Goal: Task Accomplishment & Management: Complete application form

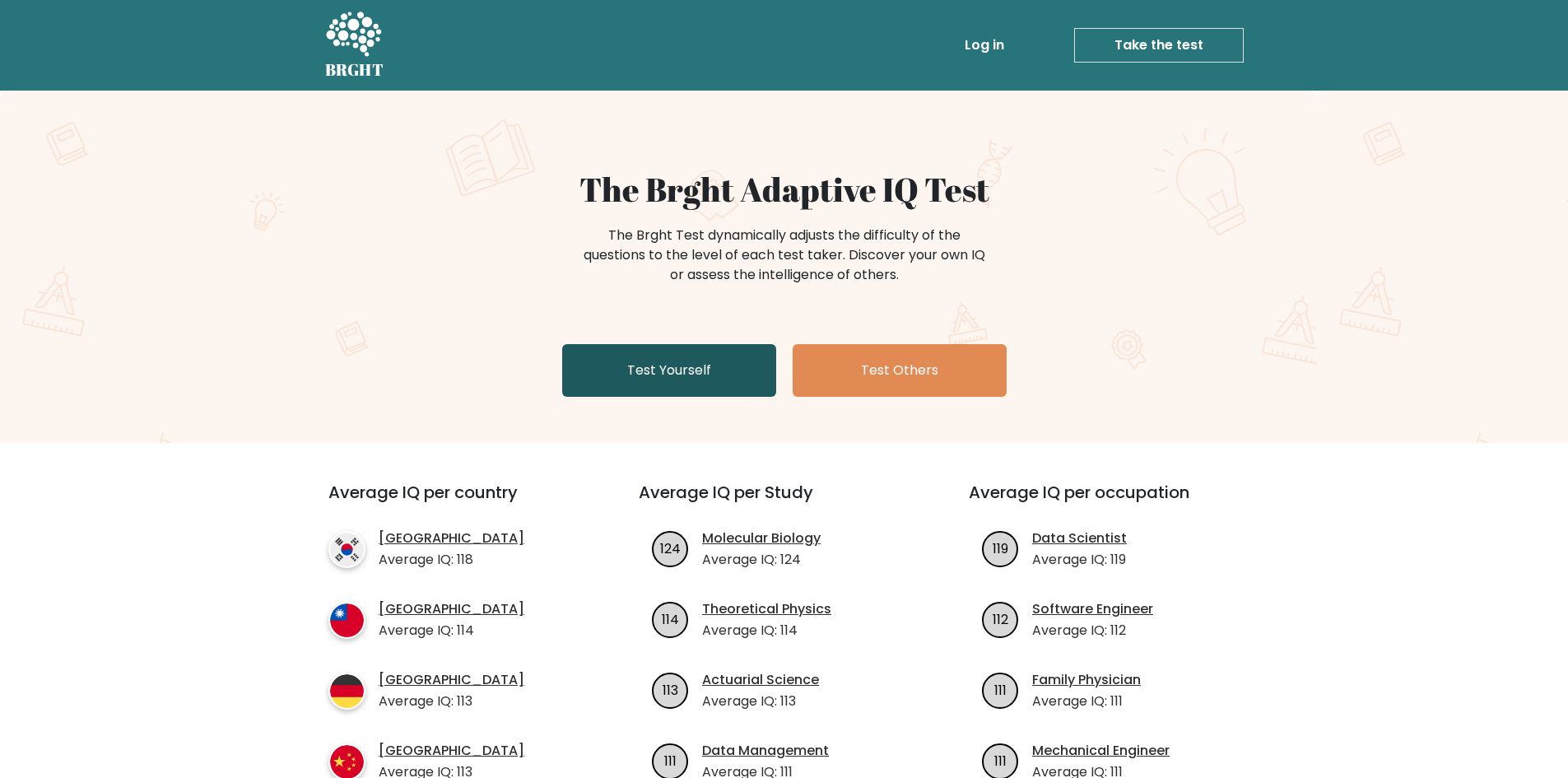
click at [654, 390] on link "Test Yourself" at bounding box center [669, 371] width 214 height 53
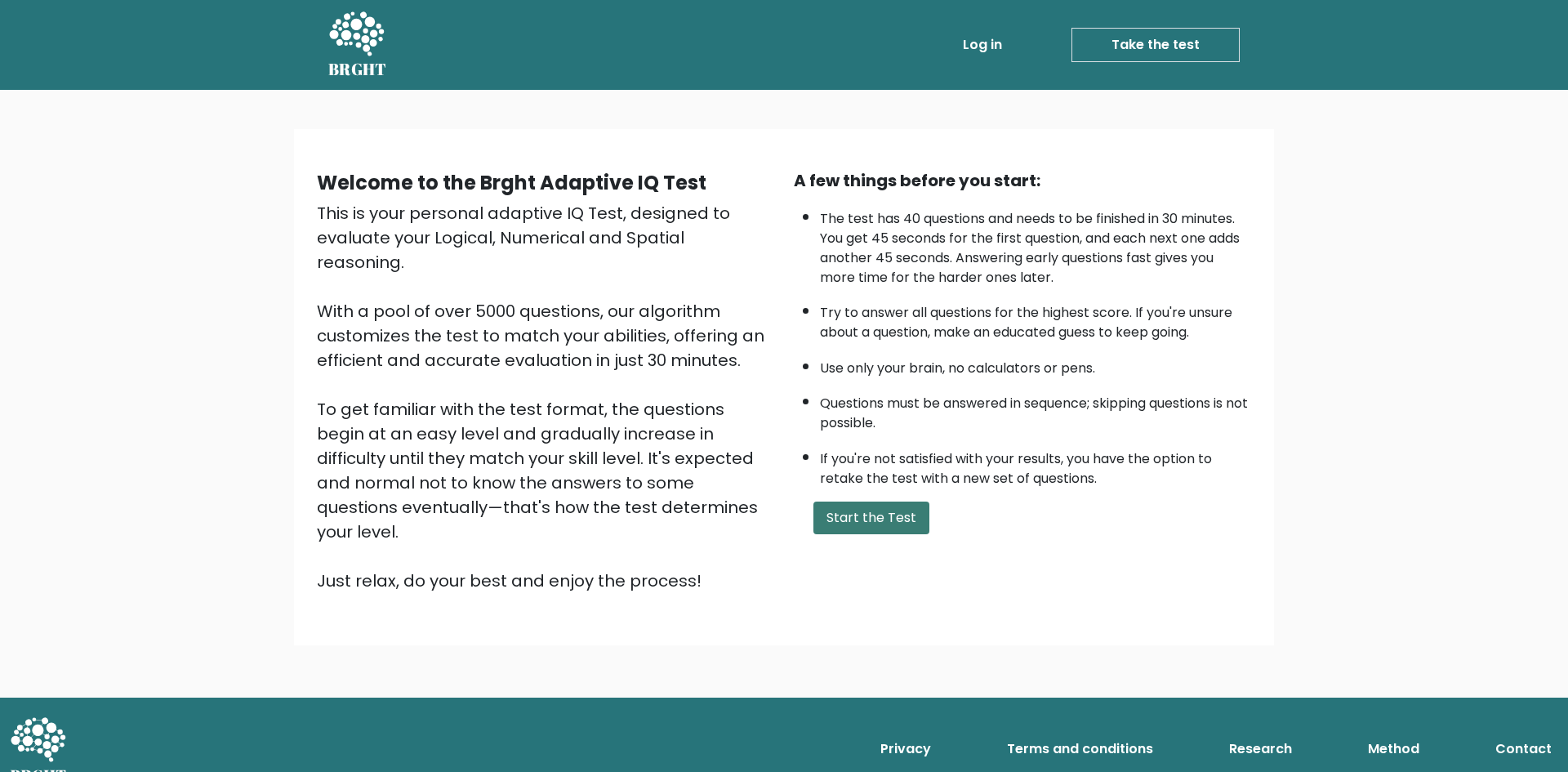
click at [863, 526] on button "Start the Test" at bounding box center [871, 518] width 116 height 33
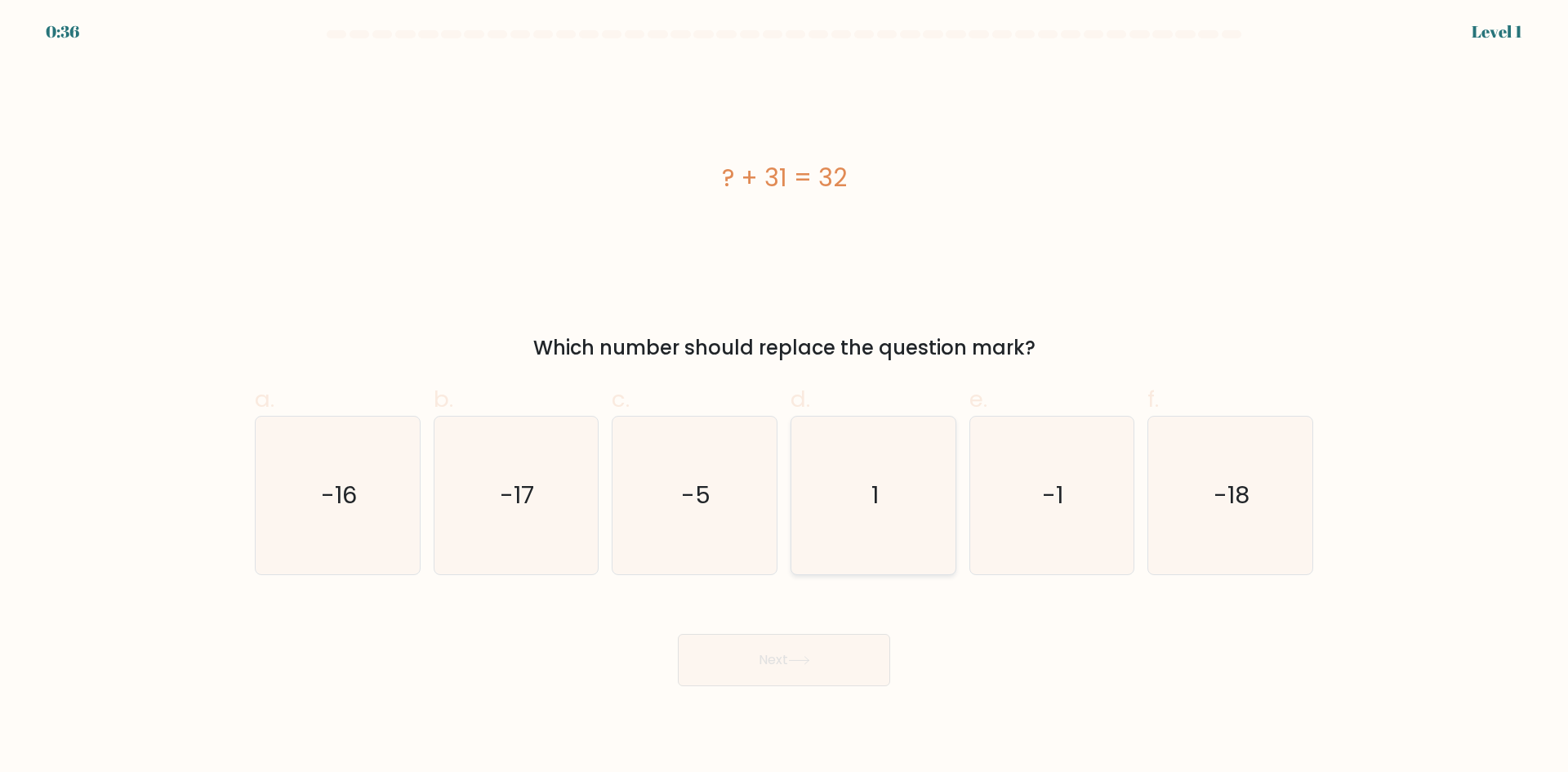
click at [884, 524] on icon "1" at bounding box center [873, 495] width 157 height 158
click at [785, 397] on input "d. 1" at bounding box center [784, 392] width 1 height 11
radio input "true"
click at [800, 661] on icon at bounding box center [799, 660] width 22 height 9
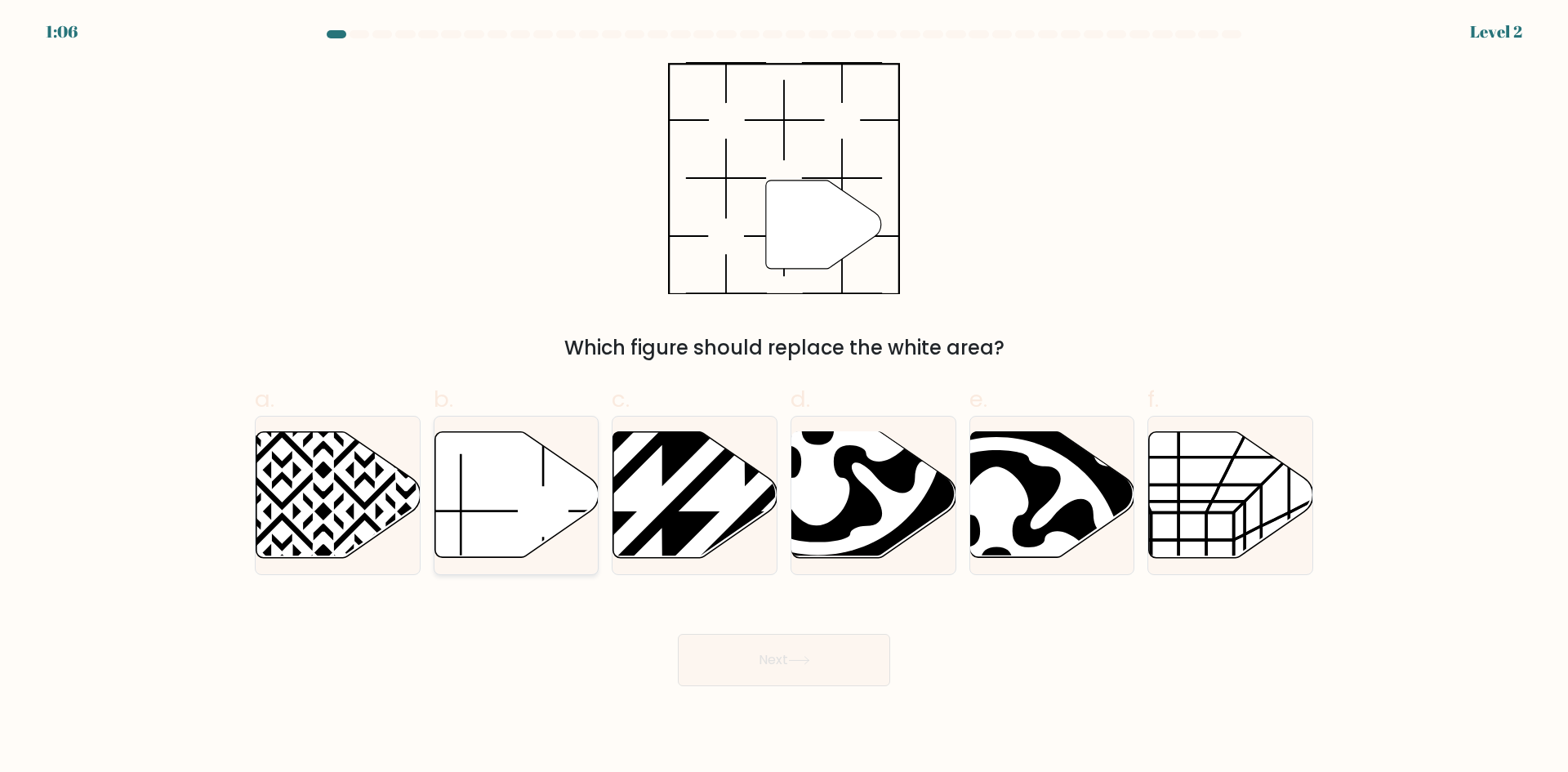
click at [517, 495] on icon at bounding box center [516, 495] width 164 height 126
click at [784, 397] on input "b." at bounding box center [784, 392] width 1 height 11
radio input "true"
click at [827, 676] on button "Next" at bounding box center [784, 660] width 212 height 53
click at [769, 663] on button "Next" at bounding box center [784, 660] width 212 height 53
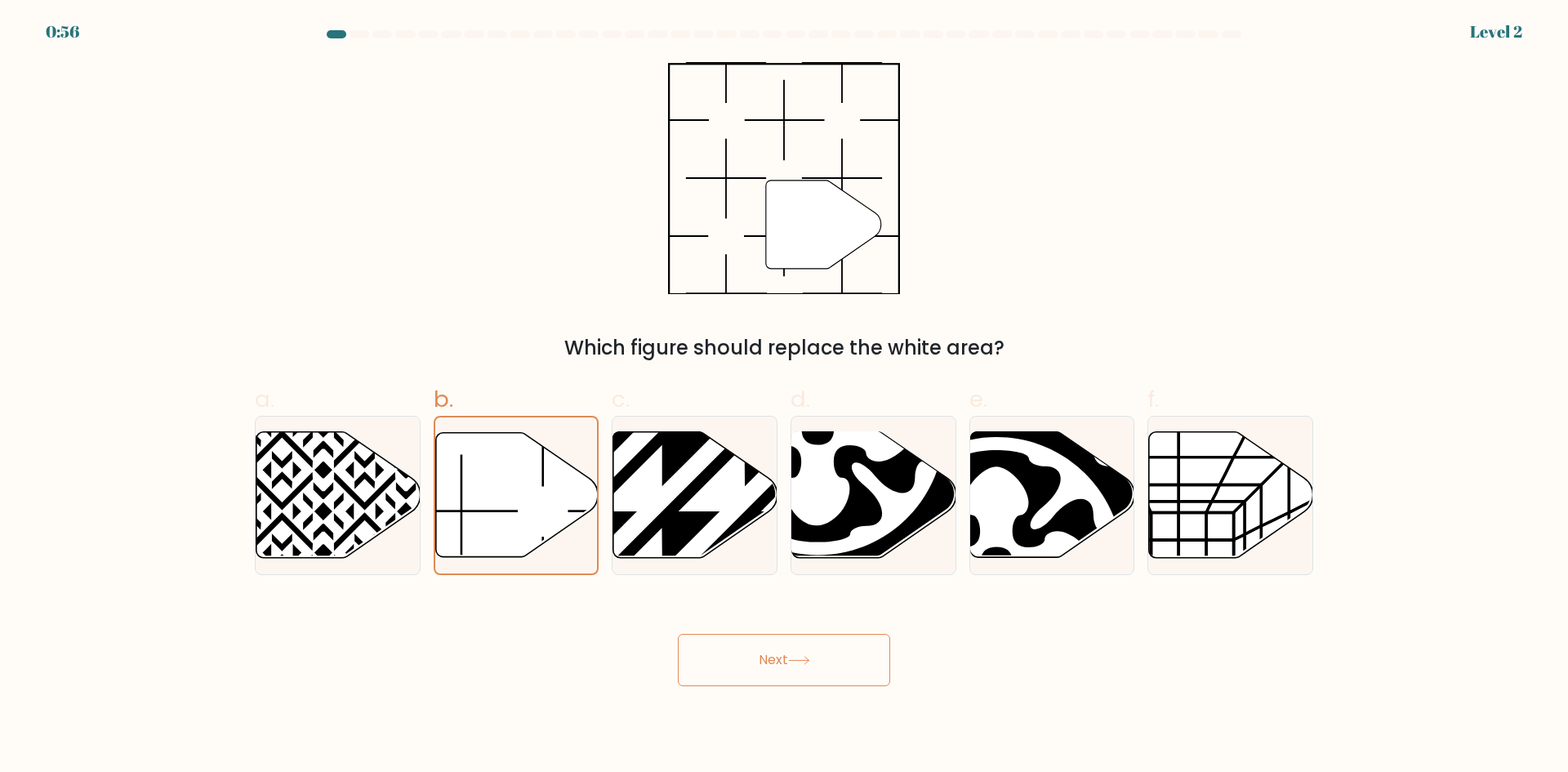
click at [803, 671] on button "Next" at bounding box center [784, 660] width 212 height 53
click at [752, 669] on button "Next" at bounding box center [784, 660] width 212 height 53
click at [696, 669] on button "Next" at bounding box center [784, 660] width 212 height 53
click at [1142, 664] on div "Next" at bounding box center [784, 641] width 1078 height 92
click at [512, 487] on icon at bounding box center [516, 494] width 162 height 124
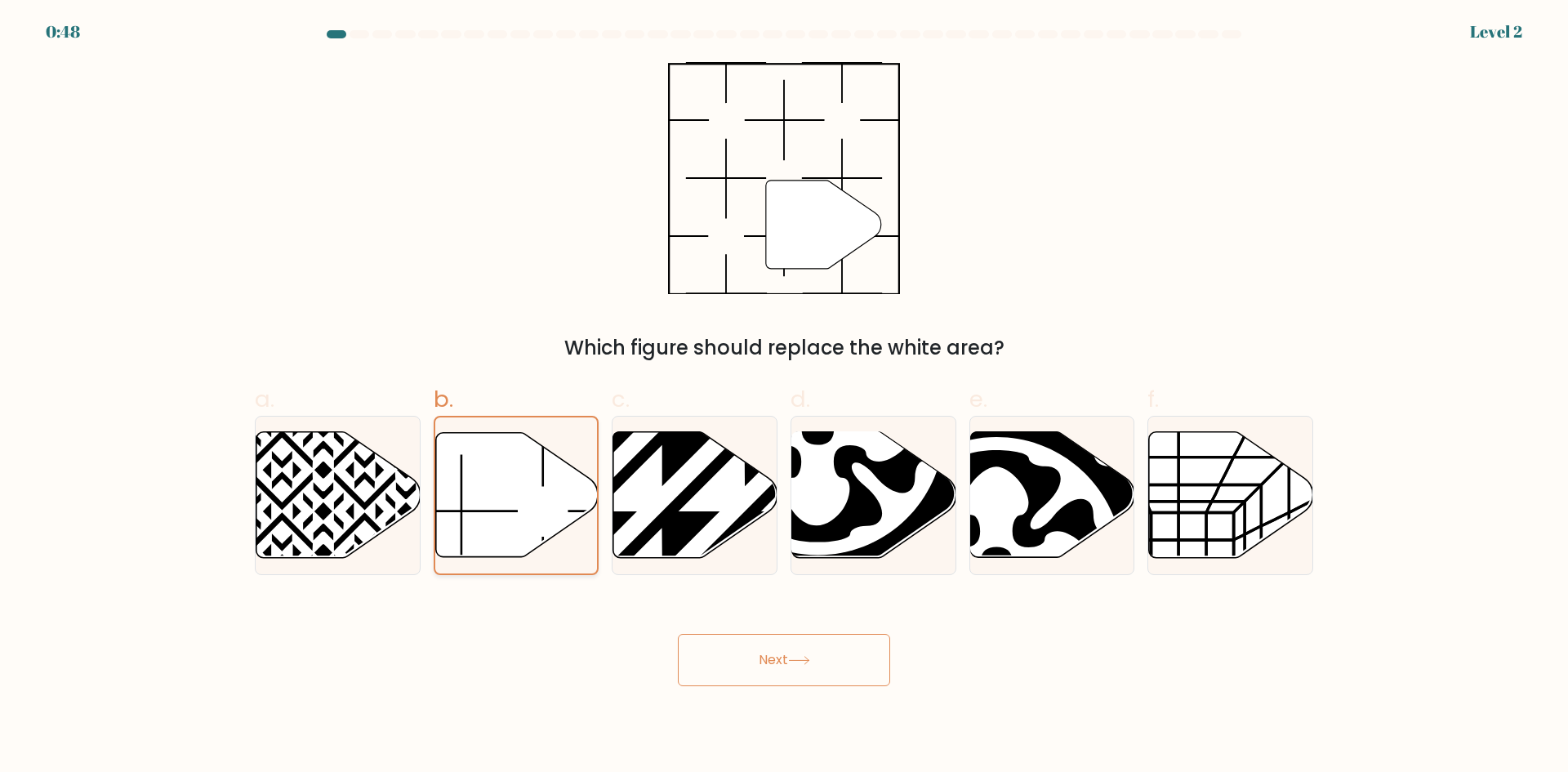
click at [784, 397] on input "b." at bounding box center [784, 392] width 1 height 11
click at [854, 660] on button "Next" at bounding box center [784, 660] width 212 height 53
click at [527, 508] on icon at bounding box center [516, 494] width 162 height 124
click at [784, 397] on input "b." at bounding box center [784, 392] width 1 height 11
click at [765, 659] on button "Next" at bounding box center [784, 660] width 212 height 53
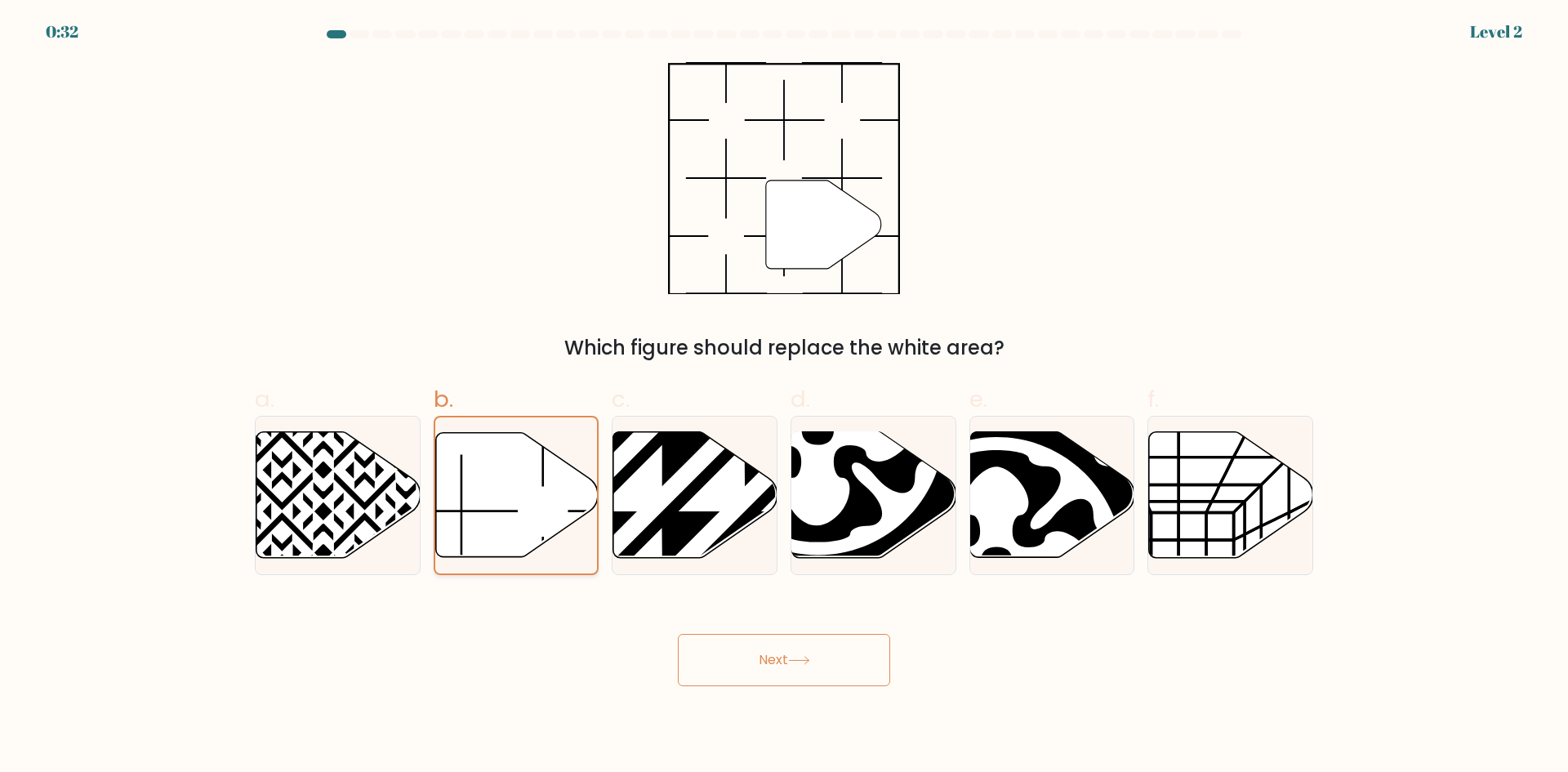
click at [557, 534] on icon at bounding box center [516, 494] width 162 height 124
click at [784, 397] on input "b." at bounding box center [784, 392] width 1 height 11
click at [742, 654] on button "Next" at bounding box center [784, 660] width 212 height 53
click at [542, 516] on icon at bounding box center [516, 494] width 162 height 124
click at [784, 397] on input "b." at bounding box center [784, 392] width 1 height 11
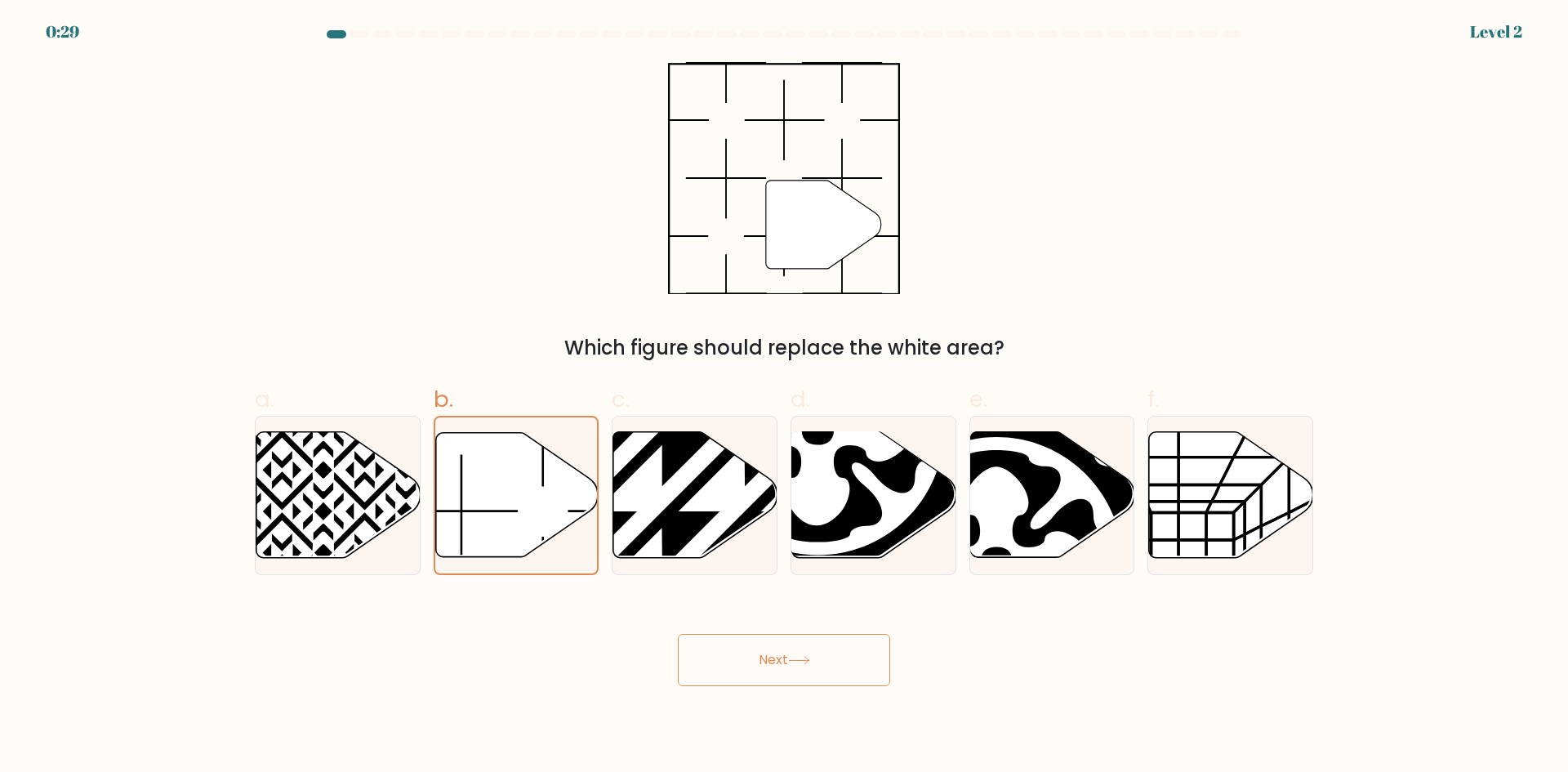
click at [742, 671] on button "Next" at bounding box center [784, 660] width 212 height 53
click at [529, 507] on icon at bounding box center [516, 494] width 162 height 124
click at [784, 397] on input "b." at bounding box center [784, 392] width 1 height 11
click at [818, 673] on button "Next" at bounding box center [784, 660] width 212 height 53
click at [557, 483] on icon at bounding box center [516, 494] width 162 height 124
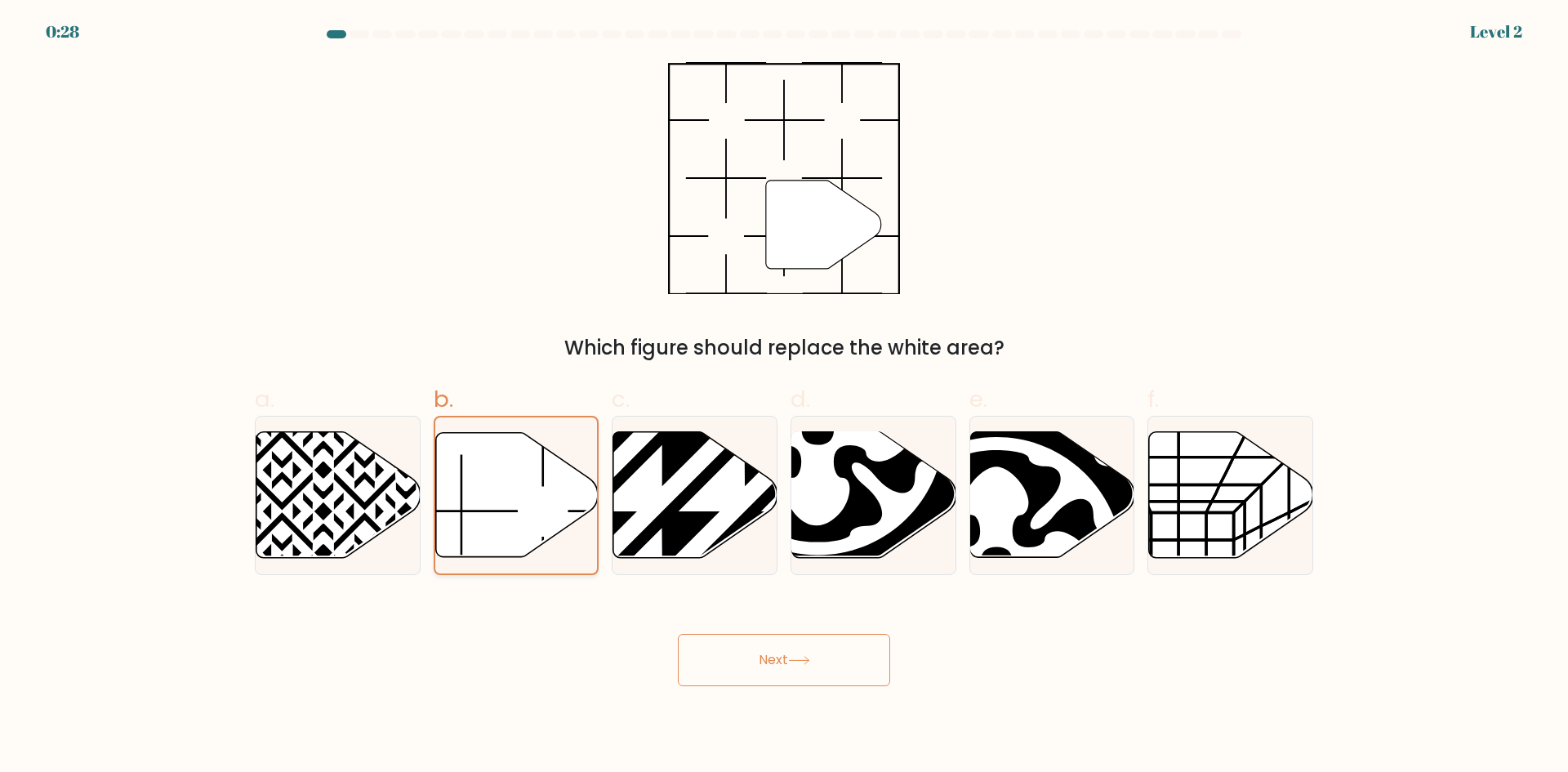
click at [784, 397] on input "b." at bounding box center [784, 392] width 1 height 11
click at [767, 655] on button "Next" at bounding box center [784, 660] width 212 height 53
click at [550, 489] on icon at bounding box center [516, 494] width 162 height 124
click at [784, 397] on input "b." at bounding box center [784, 392] width 1 height 11
drag, startPoint x: 792, startPoint y: 659, endPoint x: 758, endPoint y: 639, distance: 39.4
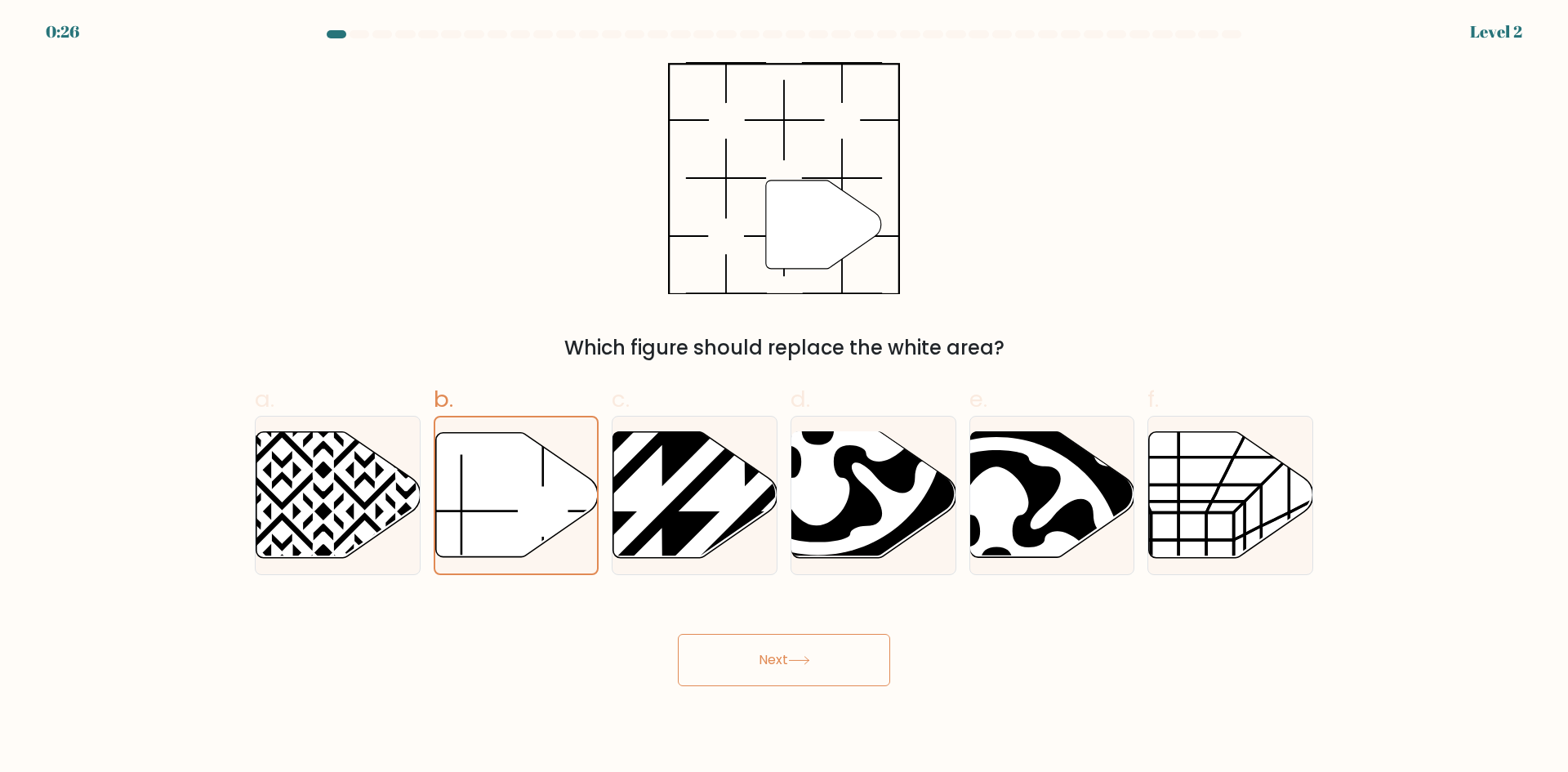
click at [791, 660] on button "Next" at bounding box center [784, 660] width 212 height 53
click at [541, 508] on icon at bounding box center [516, 494] width 162 height 124
click at [784, 397] on input "b." at bounding box center [784, 392] width 1 height 11
click at [806, 659] on icon at bounding box center [799, 660] width 22 height 9
drag, startPoint x: 563, startPoint y: 543, endPoint x: 682, endPoint y: 597, distance: 130.7
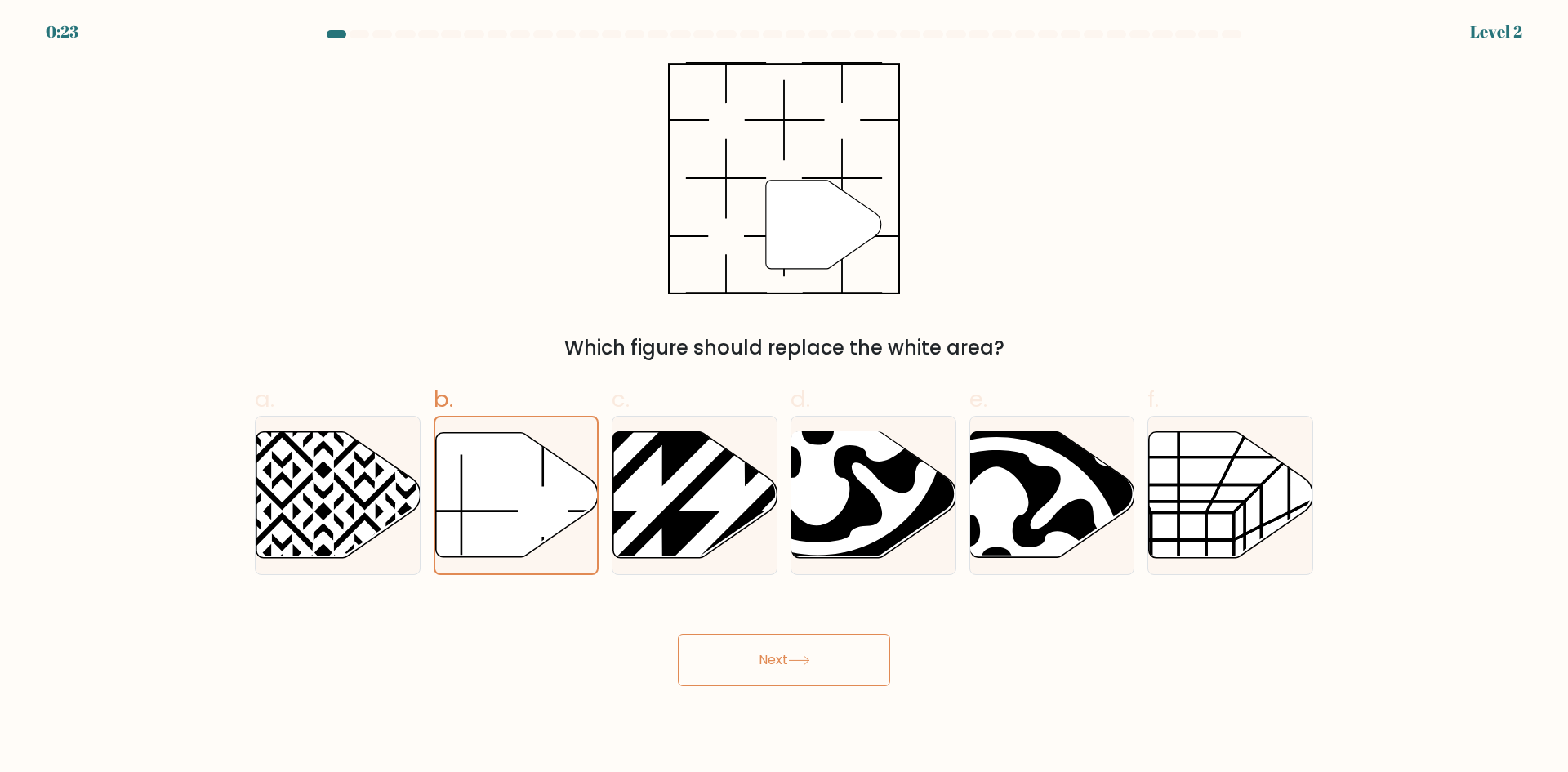
click at [562, 543] on icon at bounding box center [516, 496] width 162 height 127
click at [784, 397] on input "b." at bounding box center [784, 392] width 1 height 11
click at [757, 689] on body "0:23 Level 2" at bounding box center [784, 386] width 1568 height 772
click at [555, 538] on icon at bounding box center [516, 496] width 162 height 127
click at [784, 397] on input "b." at bounding box center [784, 392] width 1 height 11
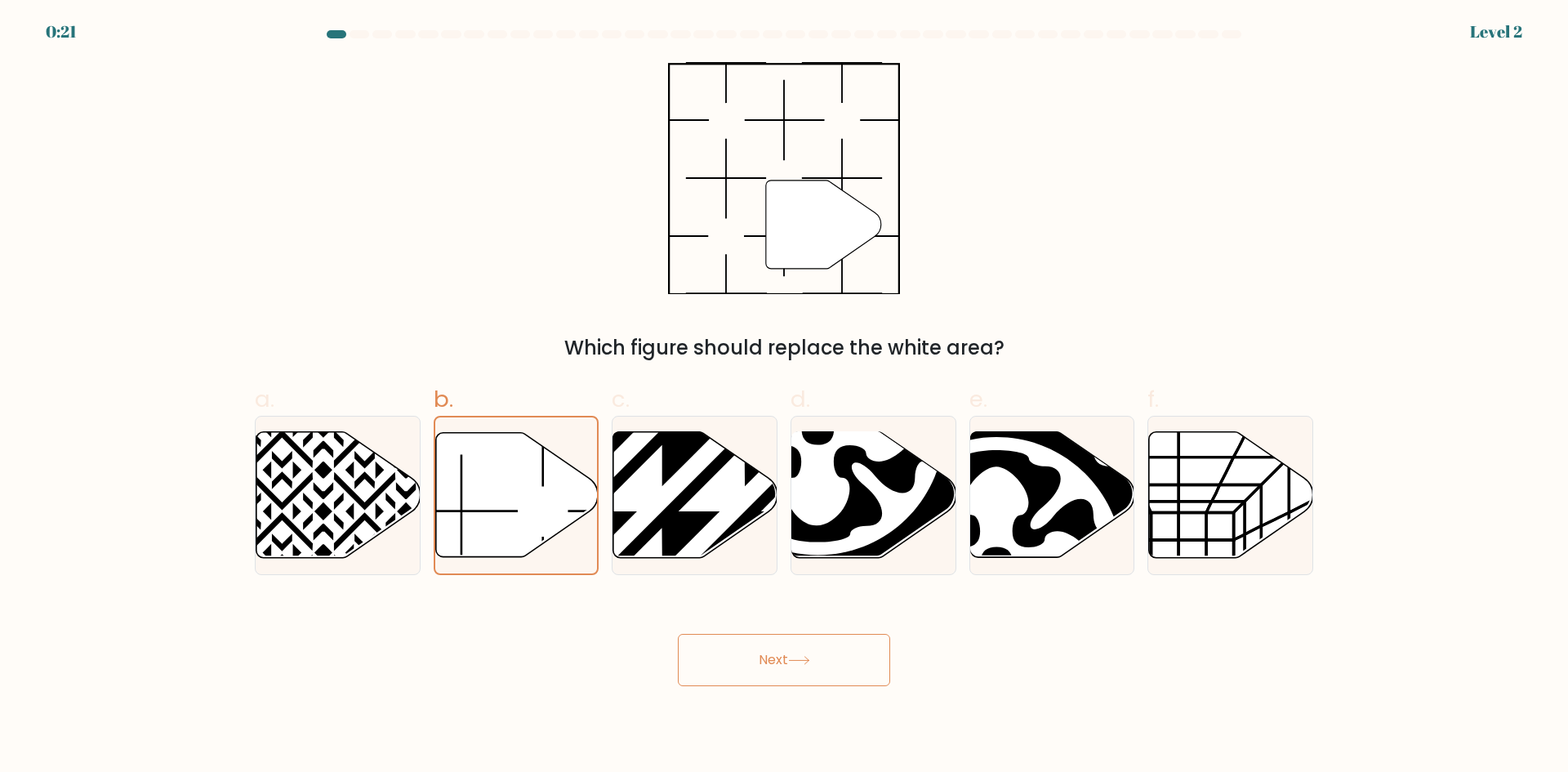
click at [740, 675] on button "Next" at bounding box center [784, 660] width 212 height 53
click at [469, 503] on icon at bounding box center [516, 494] width 162 height 124
click at [784, 397] on input "b." at bounding box center [784, 392] width 1 height 11
click at [817, 663] on button "Next" at bounding box center [784, 660] width 212 height 53
click at [512, 479] on icon at bounding box center [516, 494] width 162 height 124
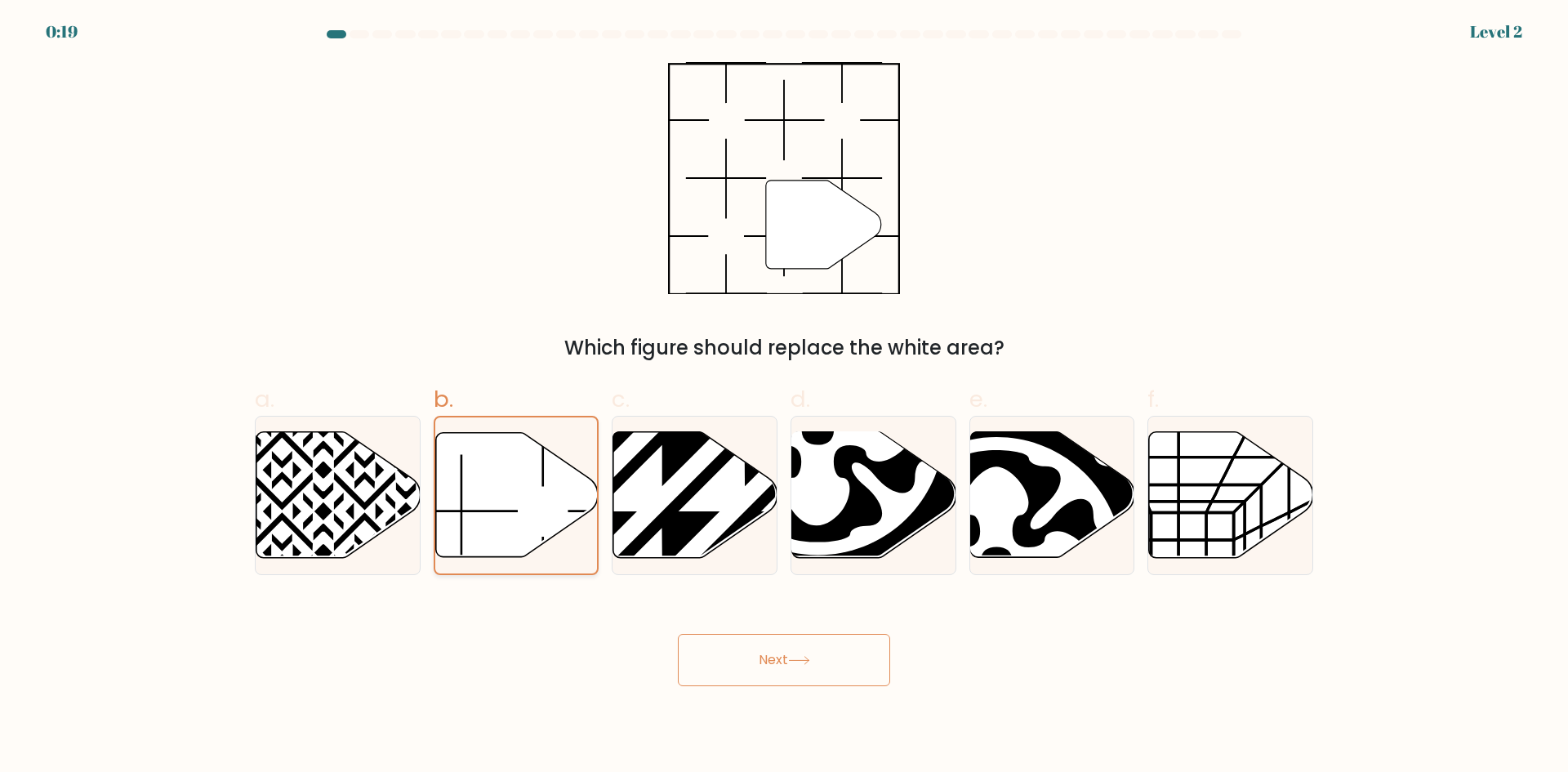
click at [784, 397] on input "b." at bounding box center [784, 392] width 1 height 11
click at [755, 664] on button "Next" at bounding box center [784, 660] width 212 height 53
click at [525, 522] on icon at bounding box center [516, 494] width 162 height 124
click at [784, 397] on input "b." at bounding box center [784, 392] width 1 height 11
click at [777, 687] on body "0:17 Level 2" at bounding box center [784, 386] width 1568 height 772
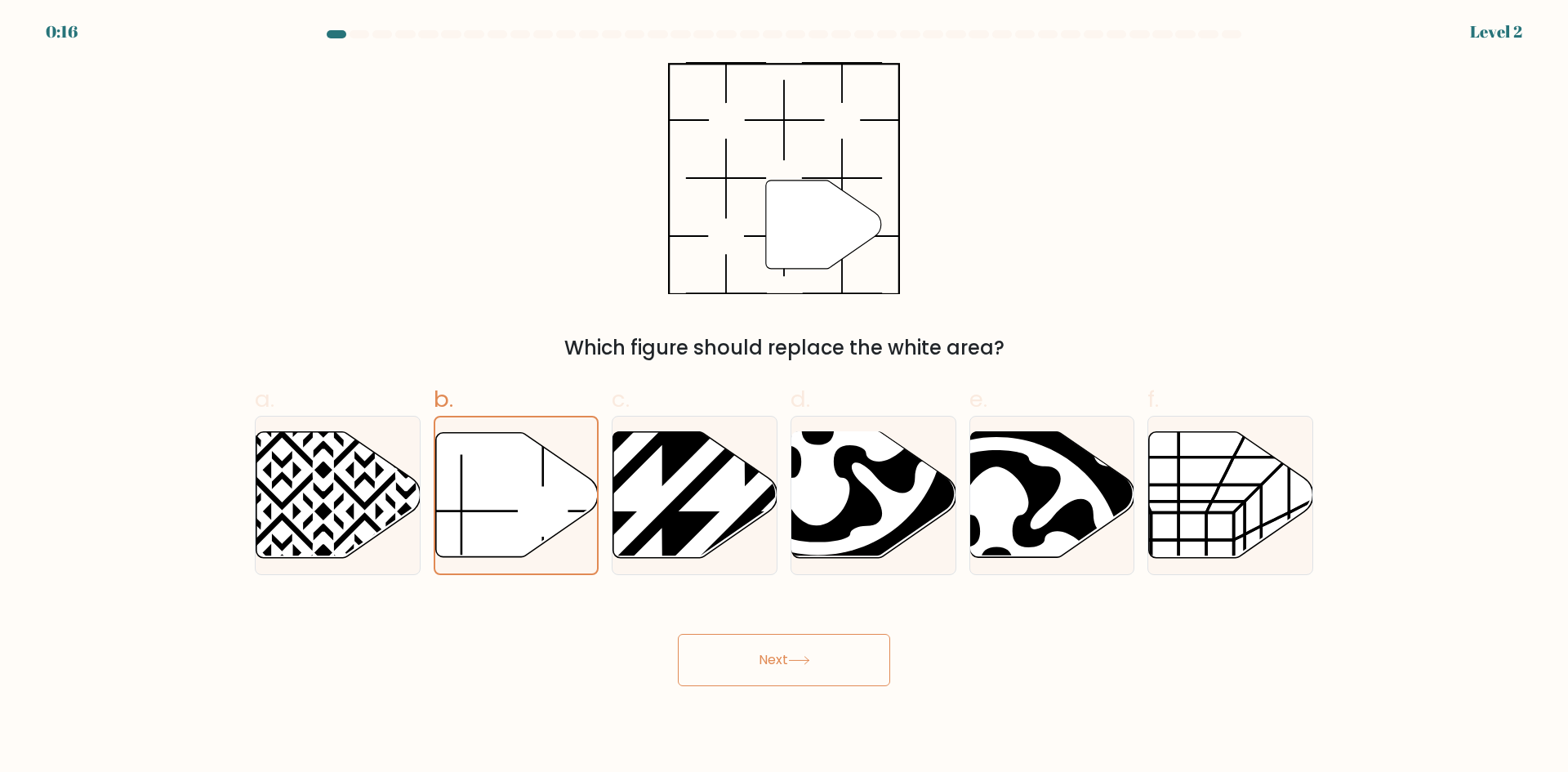
click at [772, 666] on button "Next" at bounding box center [784, 660] width 212 height 53
click at [497, 504] on icon at bounding box center [516, 494] width 162 height 124
click at [784, 397] on input "b." at bounding box center [784, 392] width 1 height 11
click at [746, 640] on button "Next" at bounding box center [784, 660] width 212 height 53
click at [740, 652] on button "Next" at bounding box center [784, 660] width 212 height 53
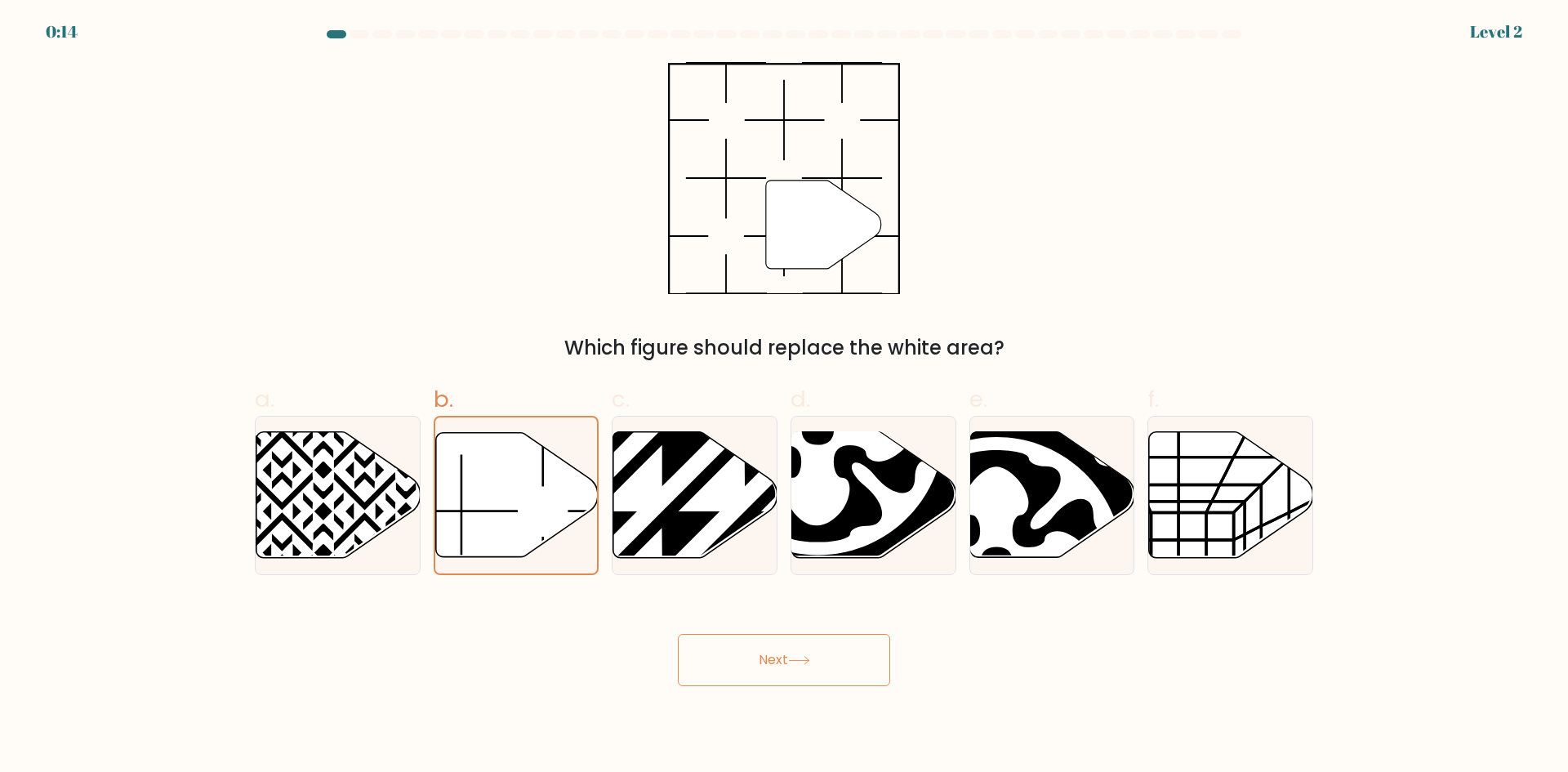
click at [740, 652] on button "Next" at bounding box center [784, 660] width 212 height 53
click at [702, 524] on icon at bounding box center [745, 429] width 331 height 331
click at [784, 397] on input "c." at bounding box center [784, 392] width 1 height 11
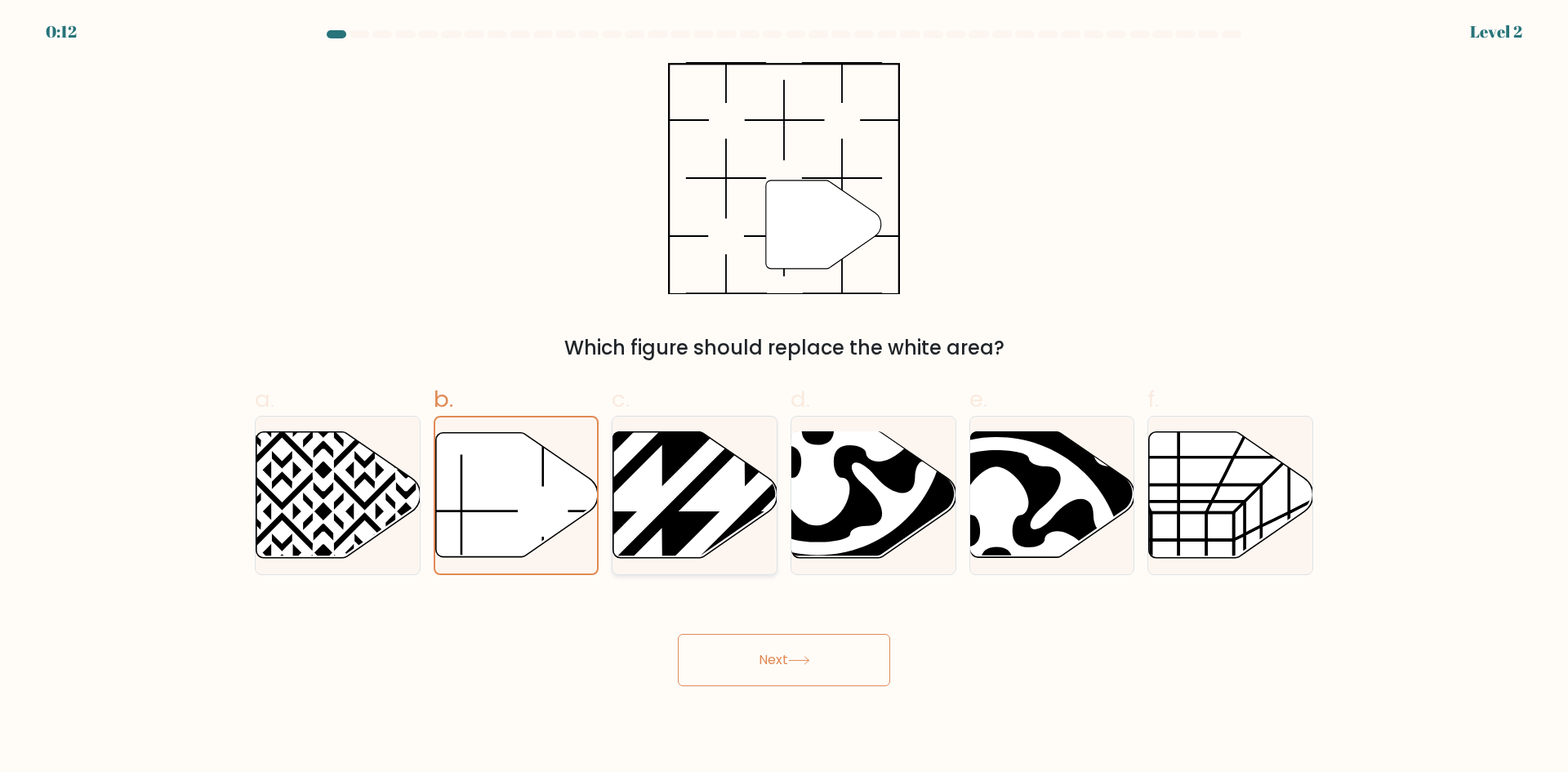
radio input "true"
click at [521, 495] on icon at bounding box center [516, 495] width 164 height 126
click at [784, 397] on input "b." at bounding box center [784, 392] width 1 height 11
radio input "true"
click at [782, 673] on button "Next" at bounding box center [784, 660] width 212 height 53
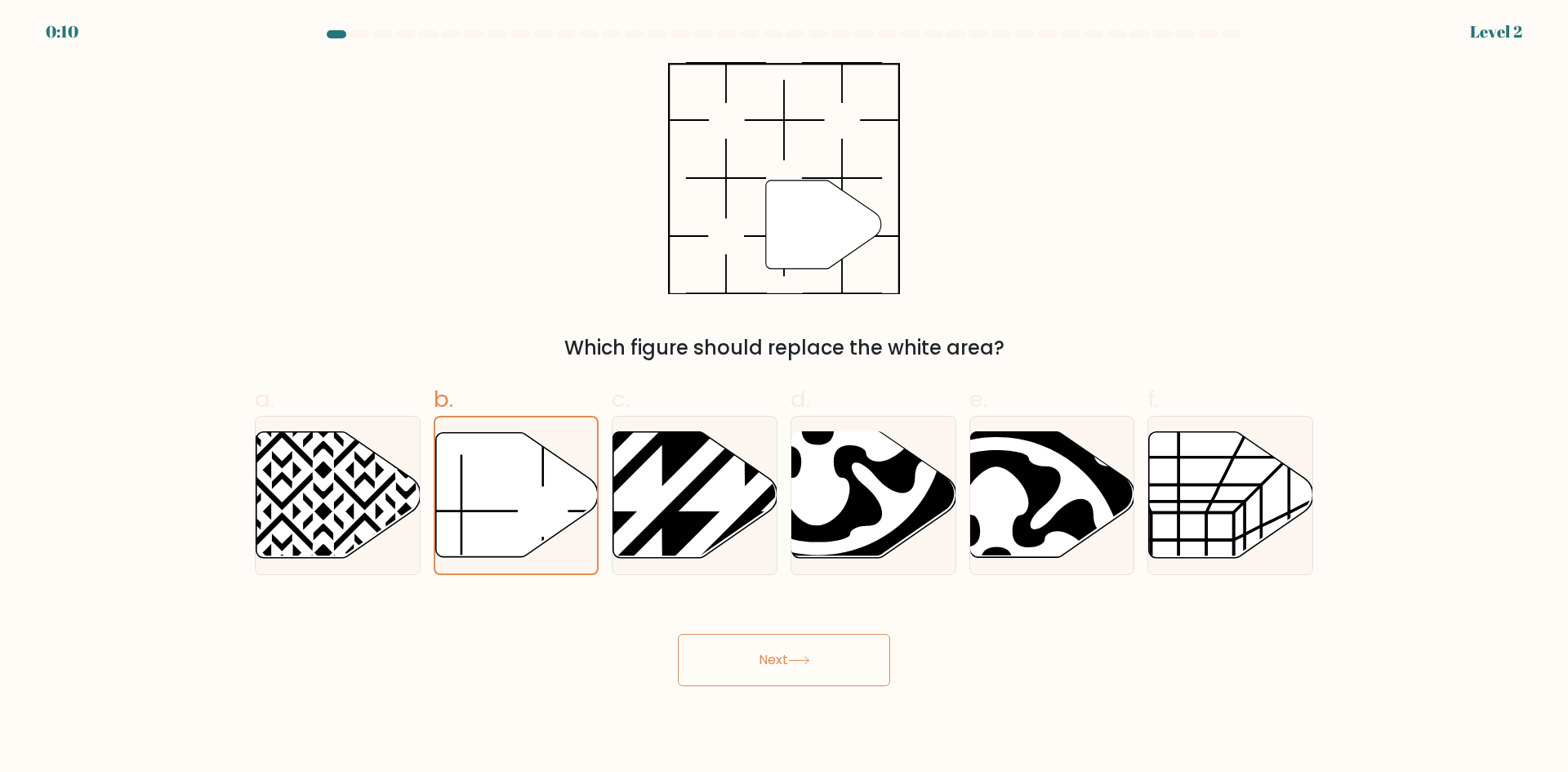
click at [782, 673] on button "Next" at bounding box center [784, 660] width 212 height 53
